Goal: Task Accomplishment & Management: Use online tool/utility

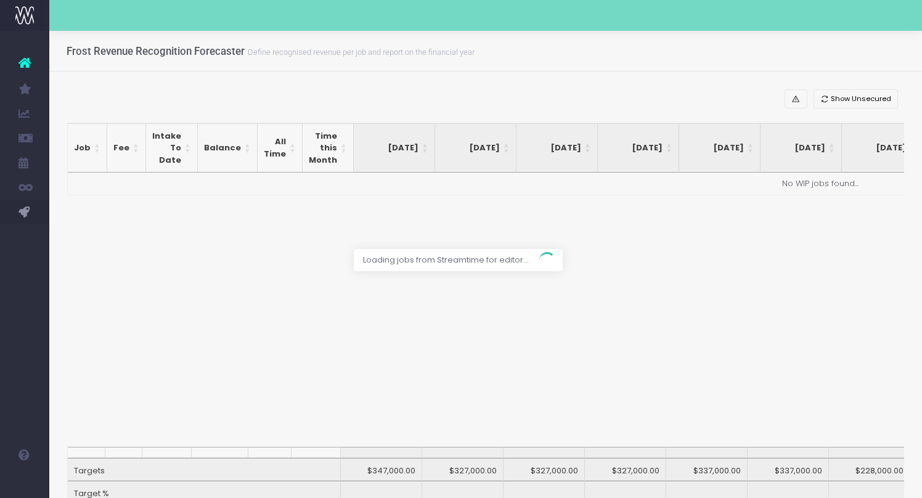
click at [861, 80] on div at bounding box center [461, 249] width 922 height 498
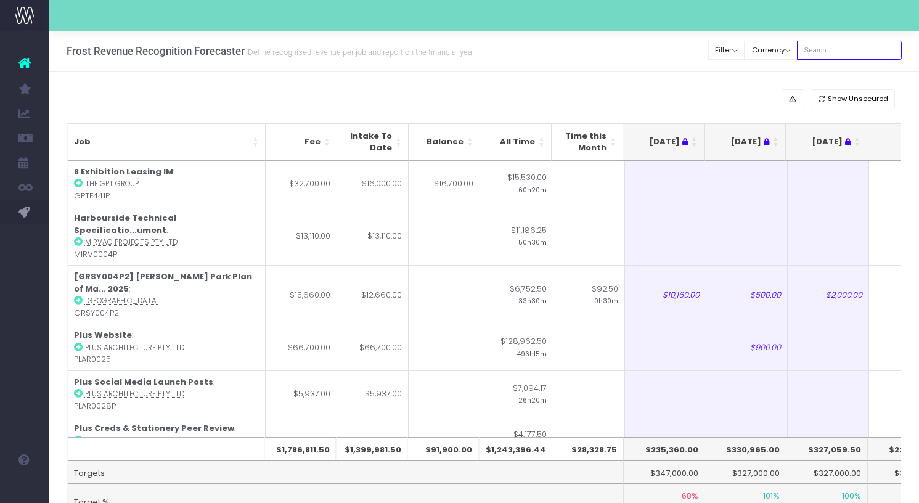
click at [833, 47] on input "text" at bounding box center [849, 50] width 105 height 19
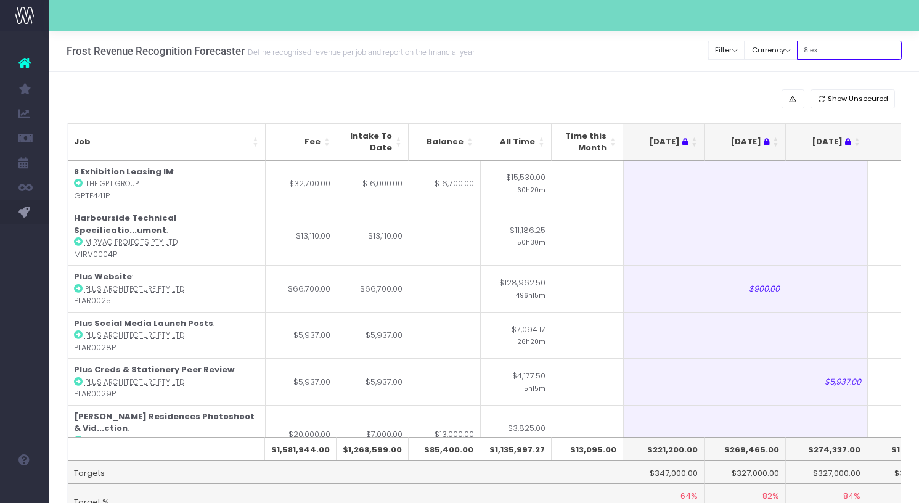
type input "8 ex"
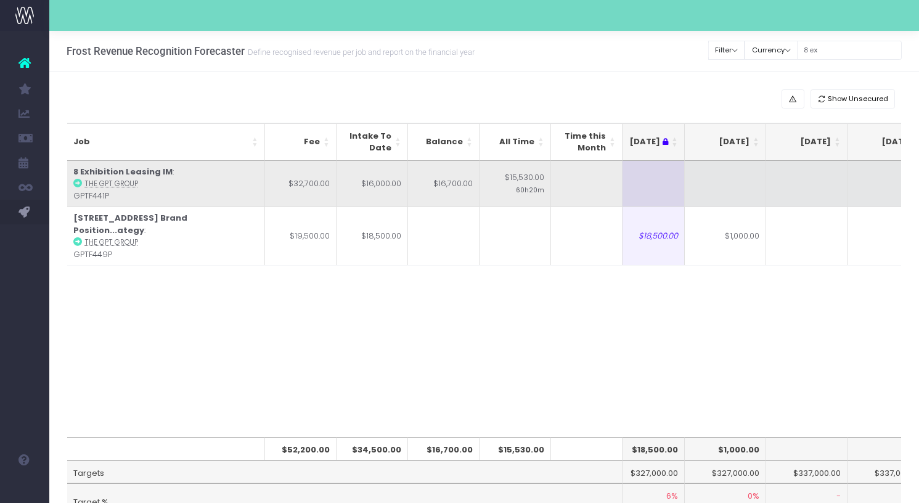
click at [782, 189] on td at bounding box center [806, 184] width 81 height 46
type input "1"
click at [727, 190] on td at bounding box center [725, 184] width 81 height 46
type input "15000"
click at [812, 188] on td at bounding box center [806, 184] width 81 height 46
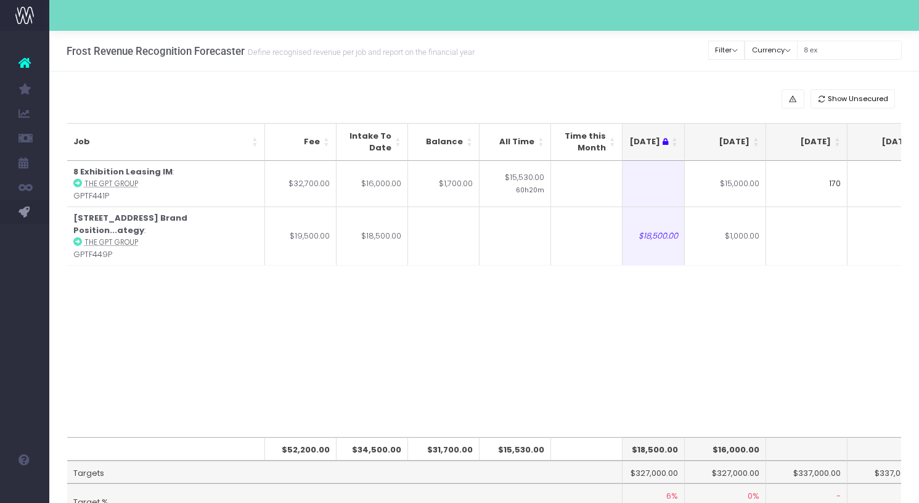
type input "1700"
click at [617, 409] on div "Job Fee Intake To Date Balance All Time Time this Month [DATE] [DATE] [DATE] Se…" at bounding box center [484, 299] width 835 height 277
drag, startPoint x: 854, startPoint y: 51, endPoint x: 747, endPoint y: 49, distance: 107.3
click at [747, 49] on div "Clear Filters Filter By Account Manager All [PERSON_NAME] inezritchie [PERSON_N…" at bounding box center [805, 50] width 193 height 25
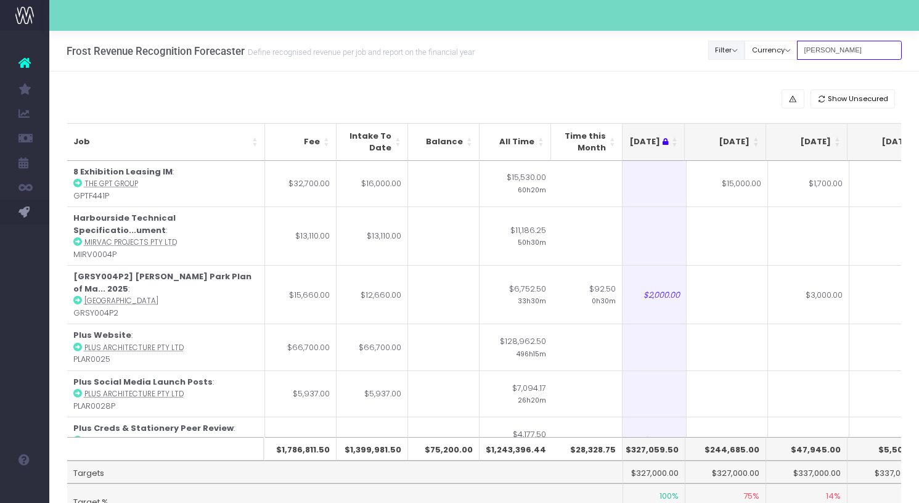
type input "[PERSON_NAME]"
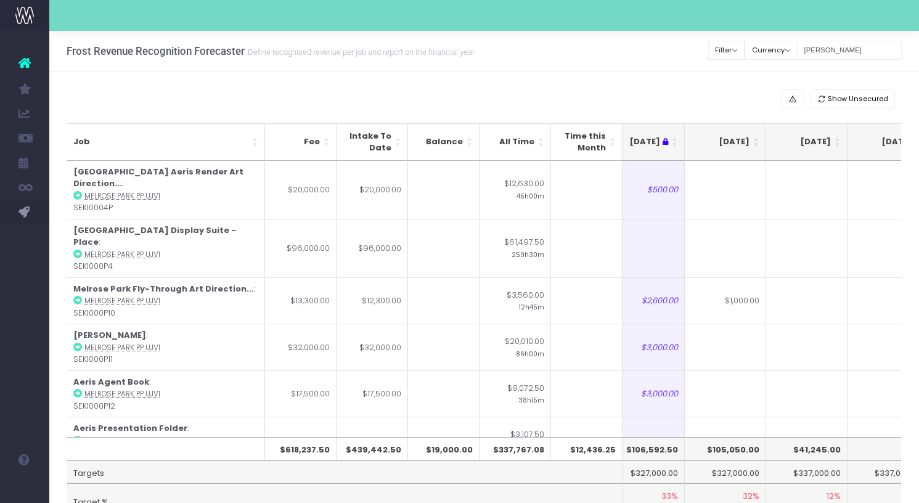
click at [729, 76] on div "Show Unsecured Job Fee Intake To Date Balance All Time Time this Month [DATE] […" at bounding box center [484, 321] width 870 height 498
click at [756, 147] on th "[DATE]" at bounding box center [725, 142] width 81 height 38
